Goal: Communication & Community: Share content

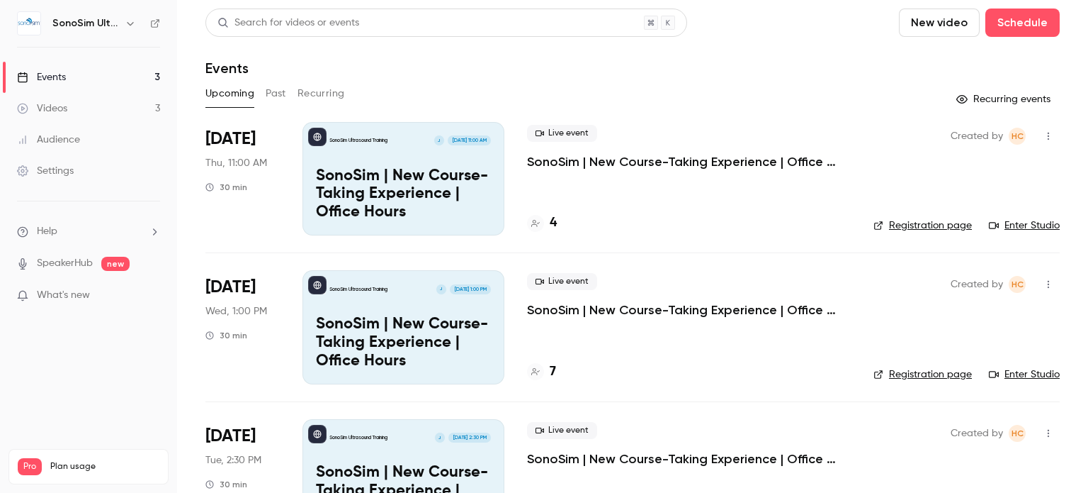
click at [280, 90] on button "Past" at bounding box center [276, 93] width 21 height 23
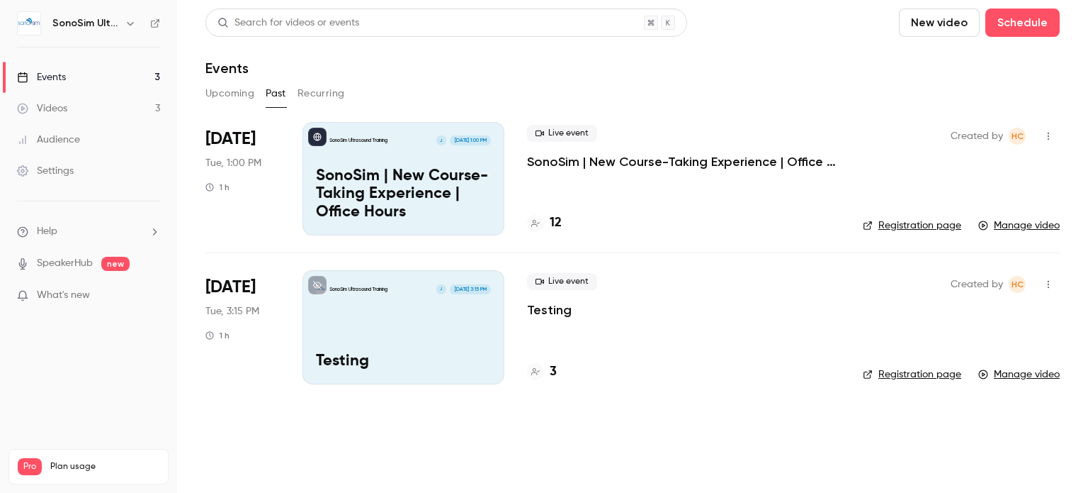
click at [1006, 223] on link "Manage video" at bounding box center [1019, 225] width 81 height 14
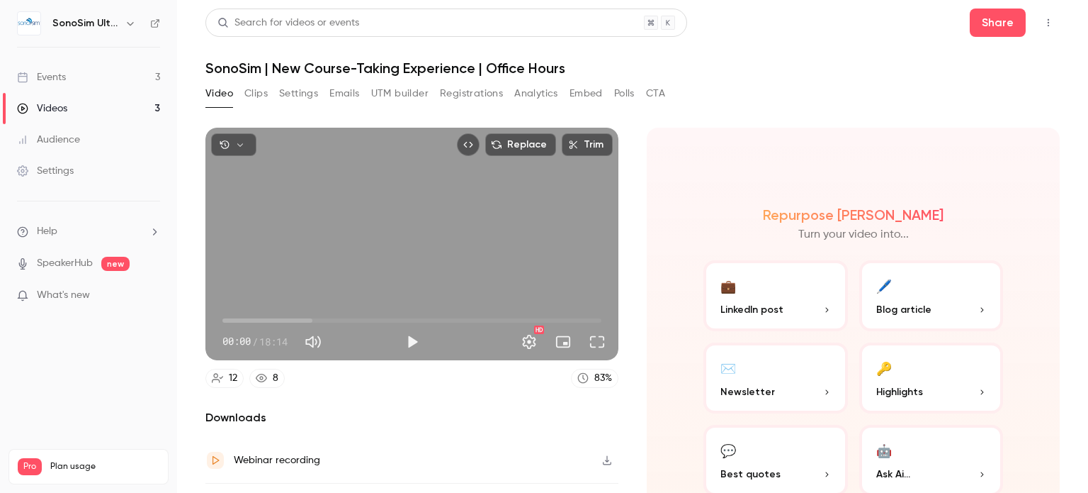
click at [306, 90] on button "Settings" at bounding box center [298, 93] width 39 height 23
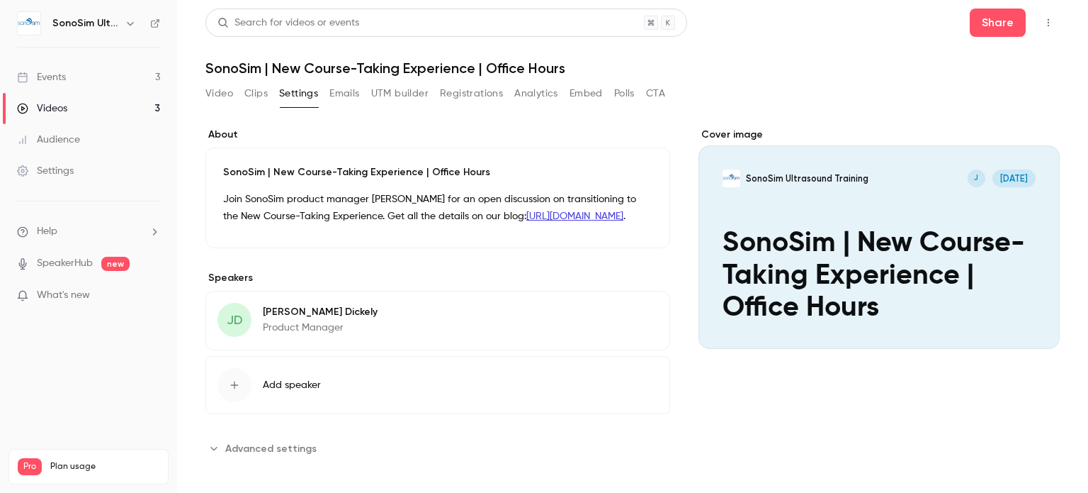
click at [215, 87] on button "Video" at bounding box center [220, 93] width 28 height 23
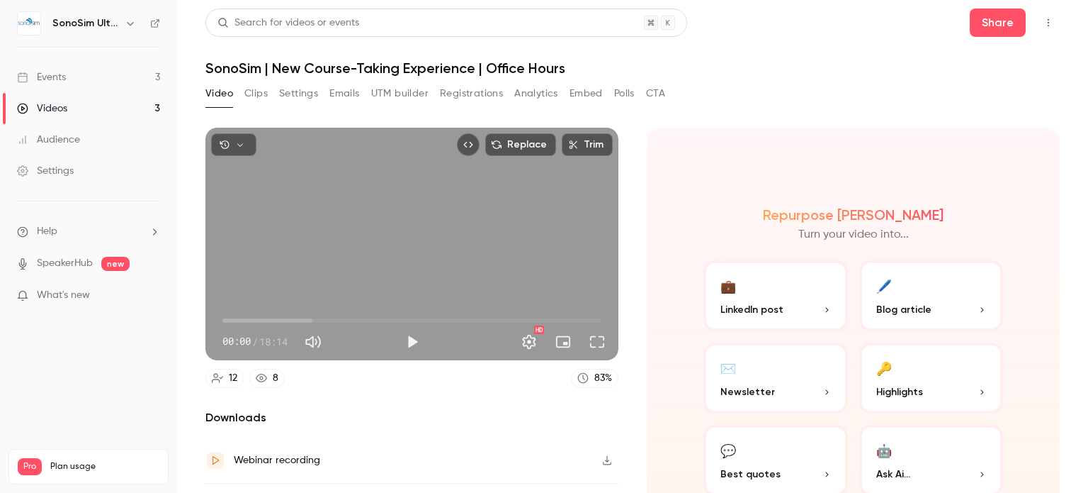
click at [43, 109] on div "Videos" at bounding box center [42, 108] width 50 height 14
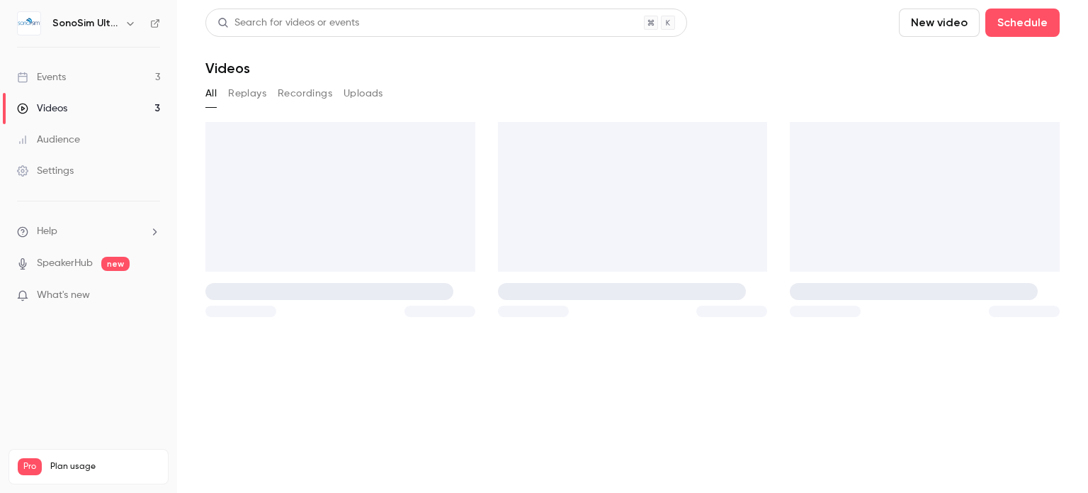
click at [44, 74] on div "Events" at bounding box center [41, 77] width 49 height 14
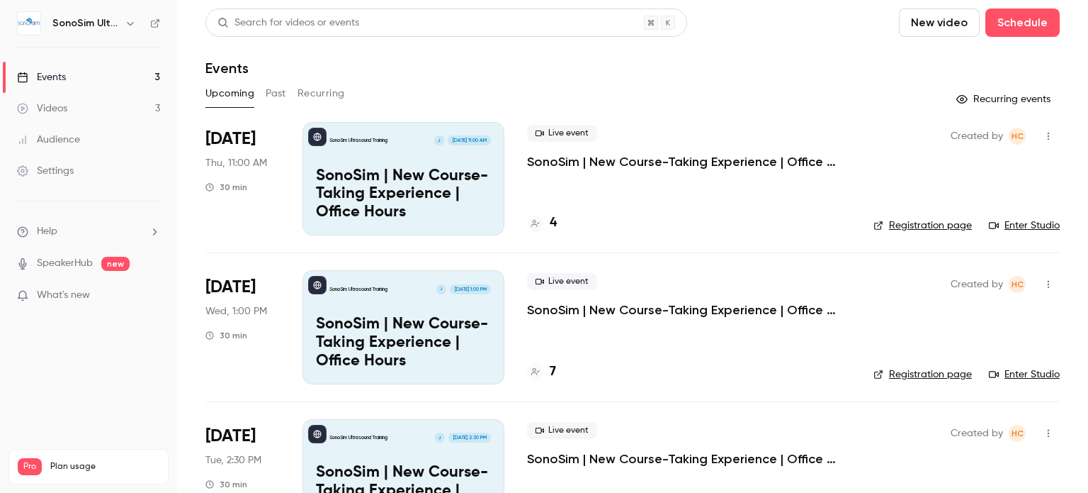
click at [36, 108] on div "Videos" at bounding box center [42, 108] width 50 height 14
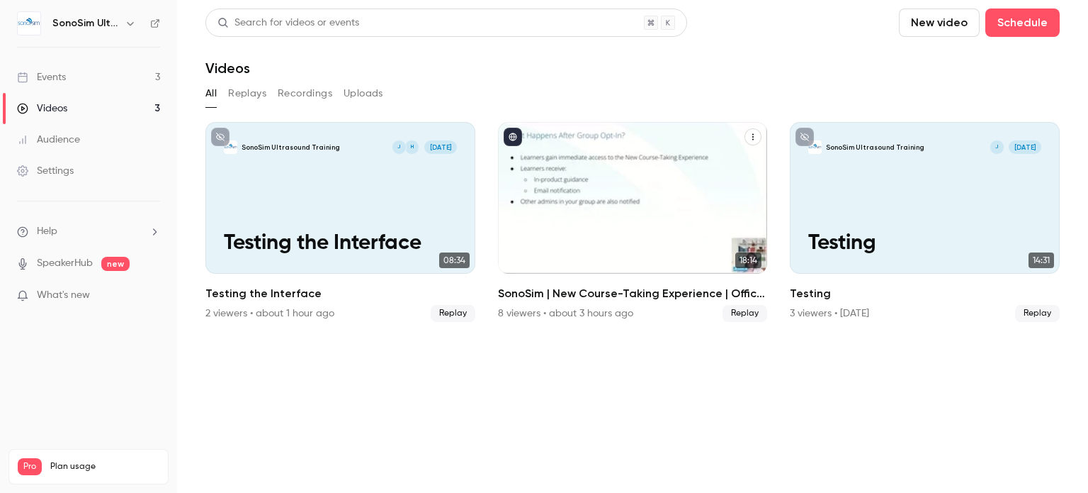
click at [753, 135] on icon "SonoSim | New Course-Taking Experience | Office Hours" at bounding box center [753, 137] width 1 height 6
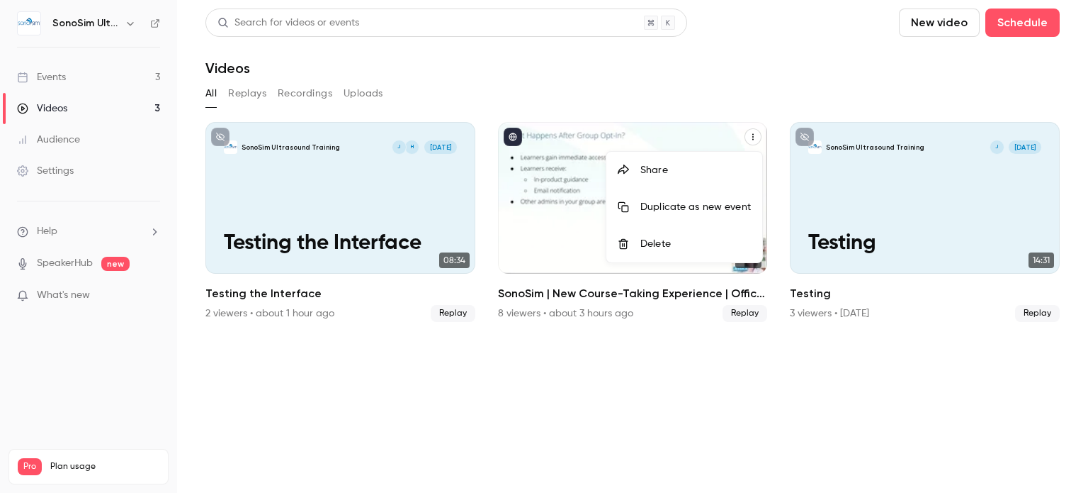
click at [694, 174] on div "Share" at bounding box center [696, 170] width 111 height 14
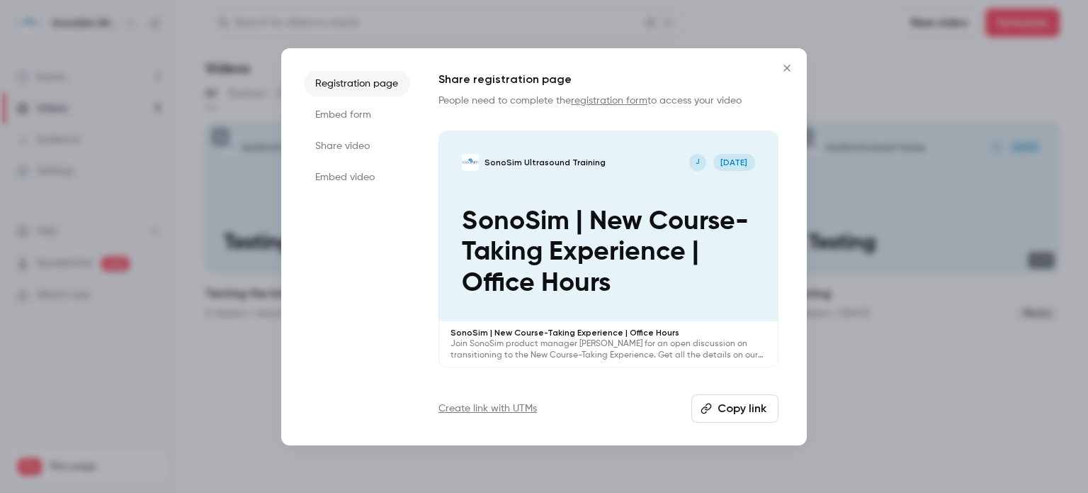
click at [349, 148] on li "Share video" at bounding box center [357, 146] width 106 height 26
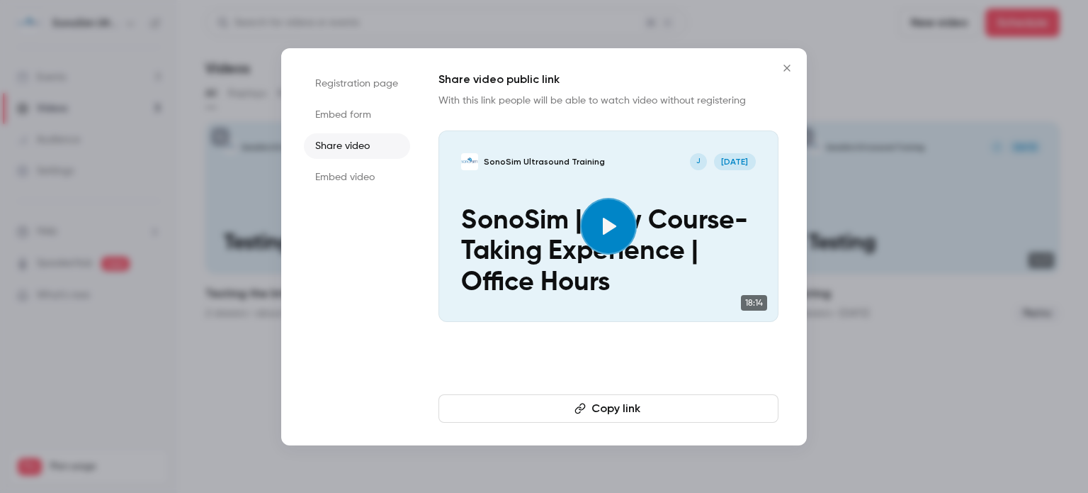
click at [609, 403] on button "Copy link" at bounding box center [609, 408] width 340 height 28
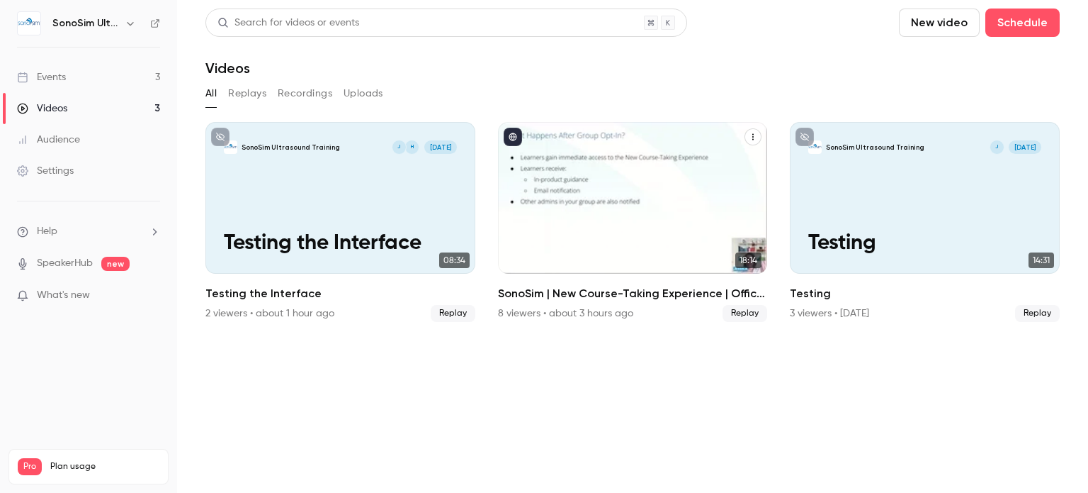
click at [753, 140] on icon "SonoSim | New Course-Taking Experience | Office Hours" at bounding box center [753, 137] width 9 height 9
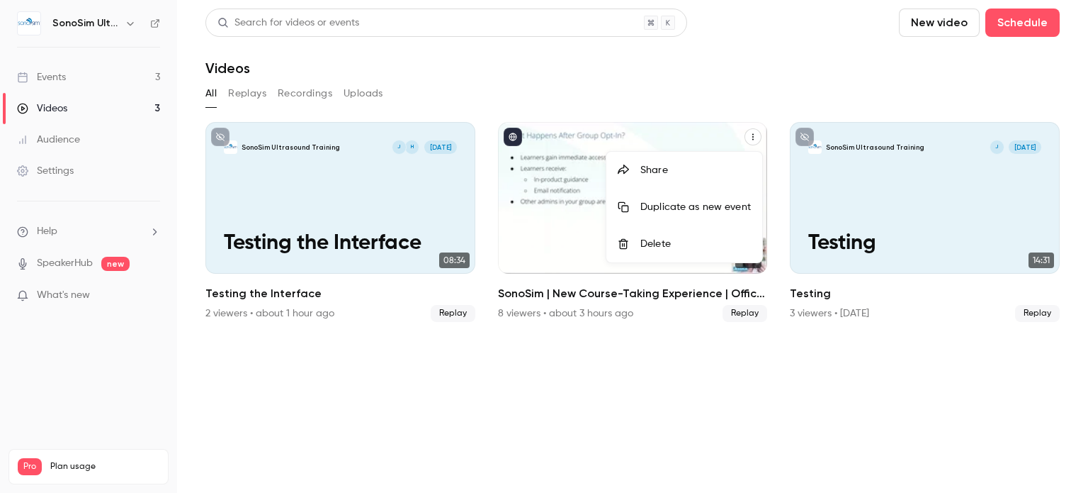
click at [665, 174] on div "Share" at bounding box center [696, 170] width 111 height 14
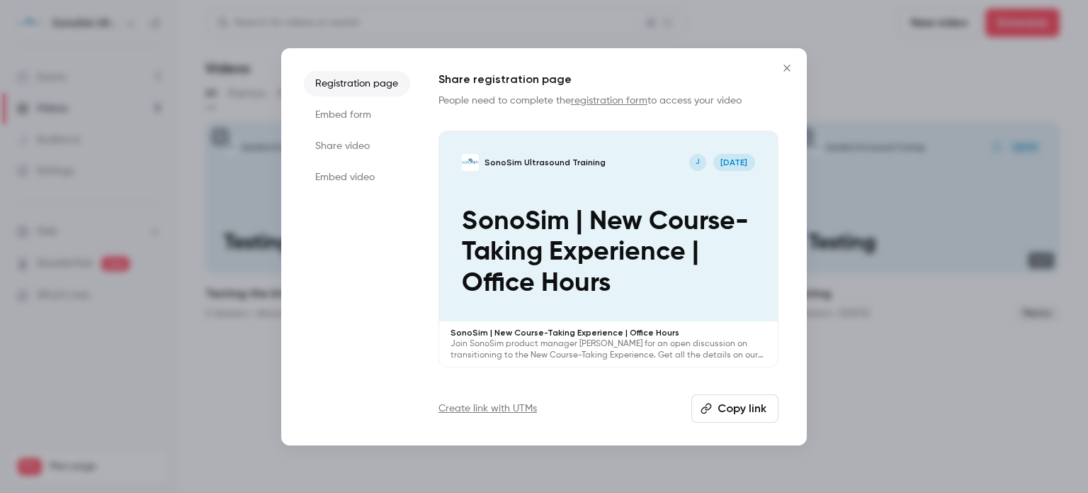
click at [745, 407] on button "Copy link" at bounding box center [735, 408] width 87 height 28
